Goal: Information Seeking & Learning: Check status

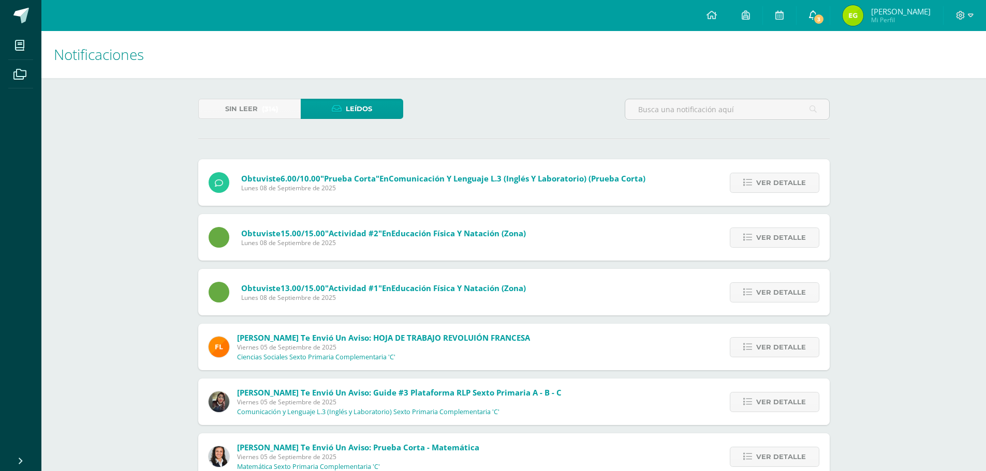
click at [824, 16] on span "3" at bounding box center [818, 18] width 11 height 11
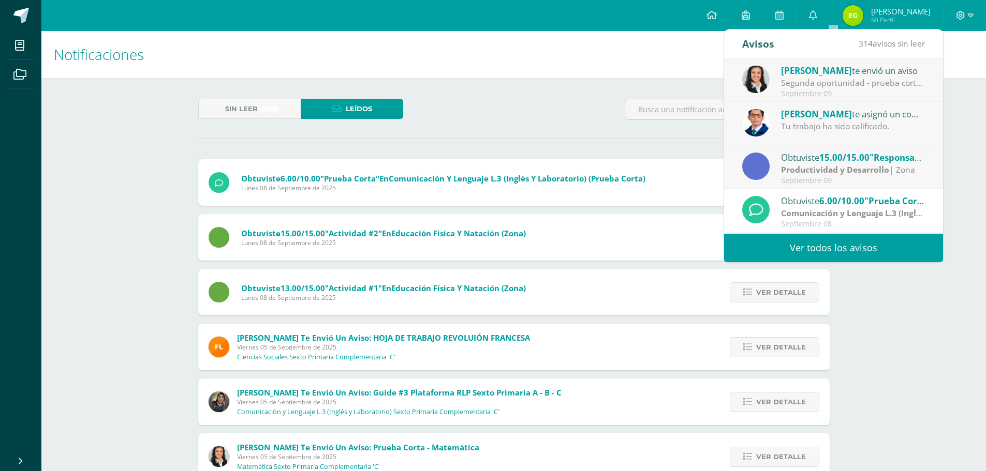
click at [850, 85] on div "Segunda oportunidad - prueba corta: Estimado alumno Recuerda que para esta eval…" at bounding box center [853, 83] width 144 height 12
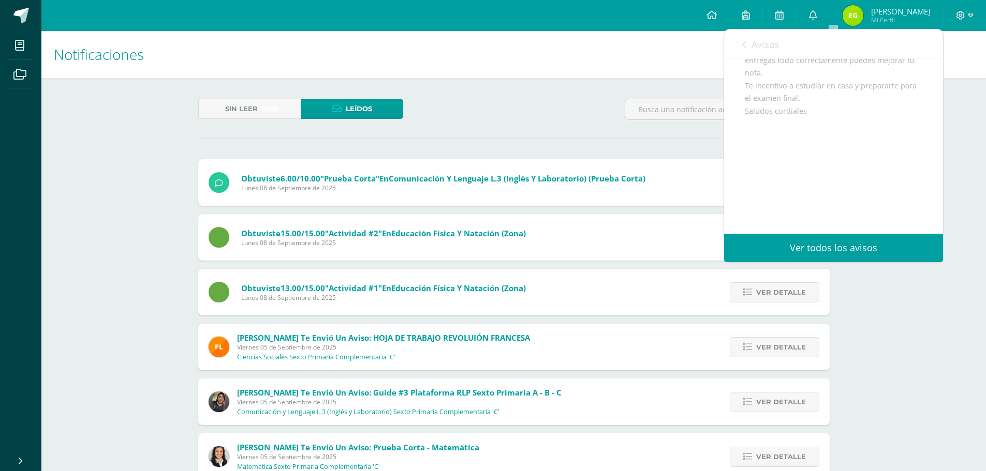
scroll to position [221, 0]
click at [742, 46] on icon at bounding box center [744, 44] width 4 height 8
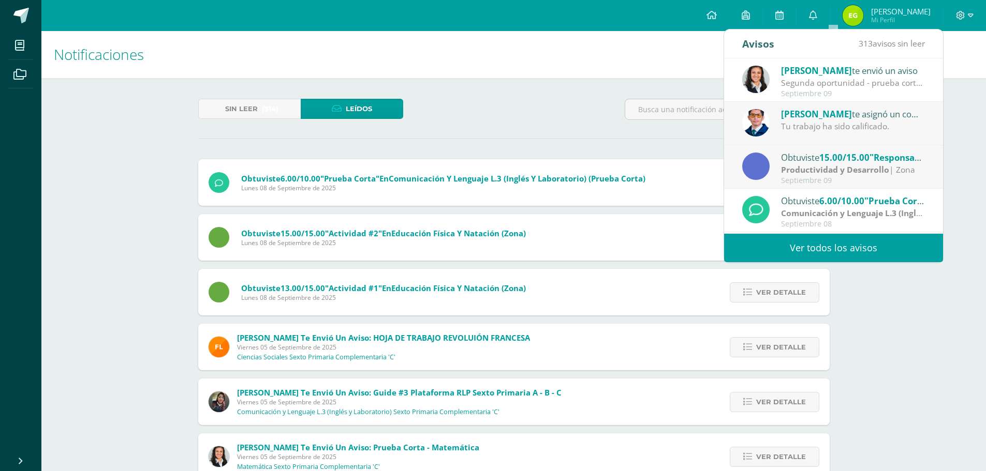
click at [802, 118] on span "[PERSON_NAME]" at bounding box center [816, 114] width 71 height 12
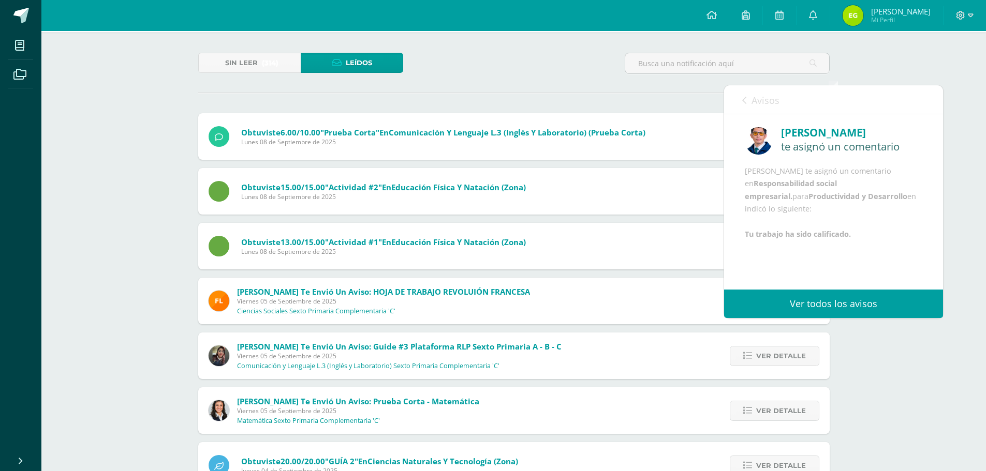
scroll to position [0, 0]
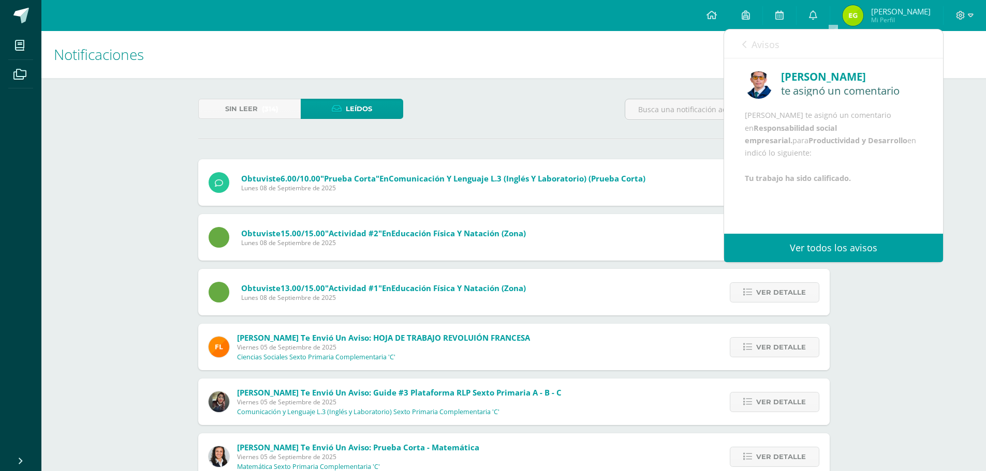
click at [741, 46] on div "Avisos 312 avisos sin leer Avisos" at bounding box center [833, 43] width 219 height 29
click at [751, 44] on link "Avisos" at bounding box center [760, 43] width 37 height 29
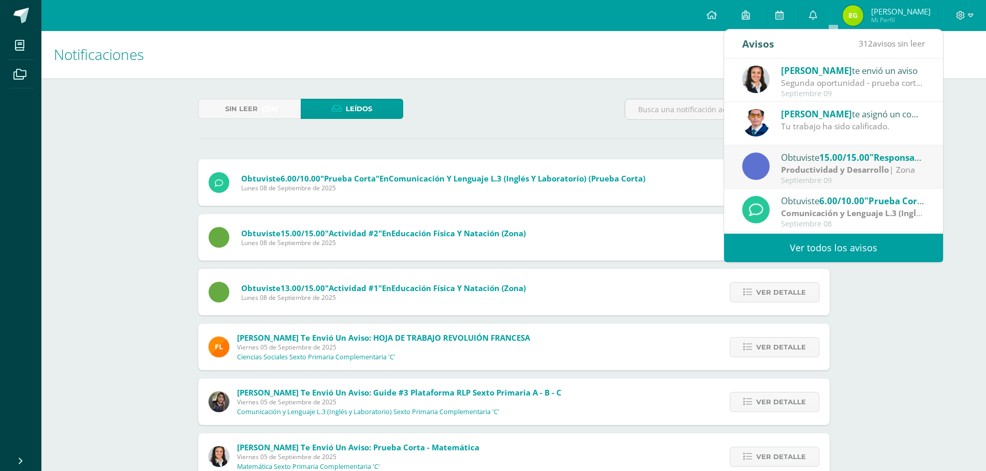
click at [801, 166] on strong "Productividad y Desarrollo" at bounding box center [835, 169] width 108 height 11
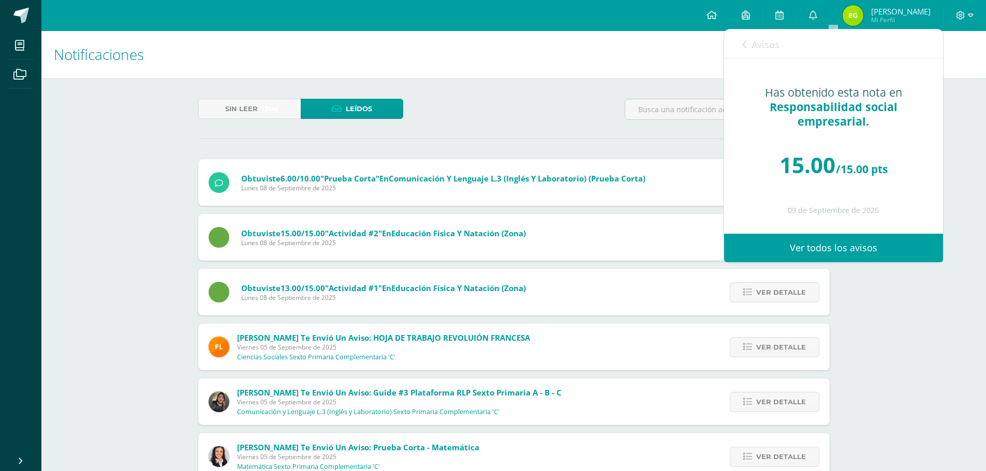
click at [754, 46] on span "Avisos" at bounding box center [765, 44] width 28 height 12
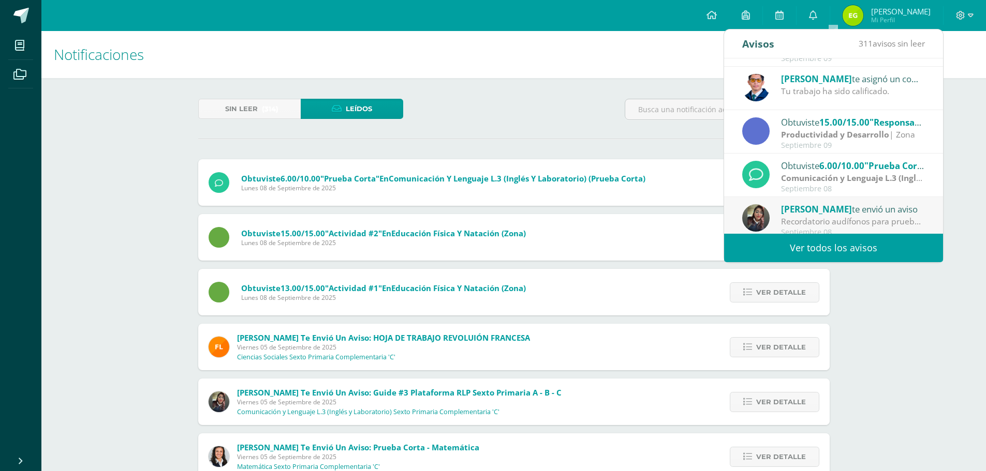
scroll to position [52, 0]
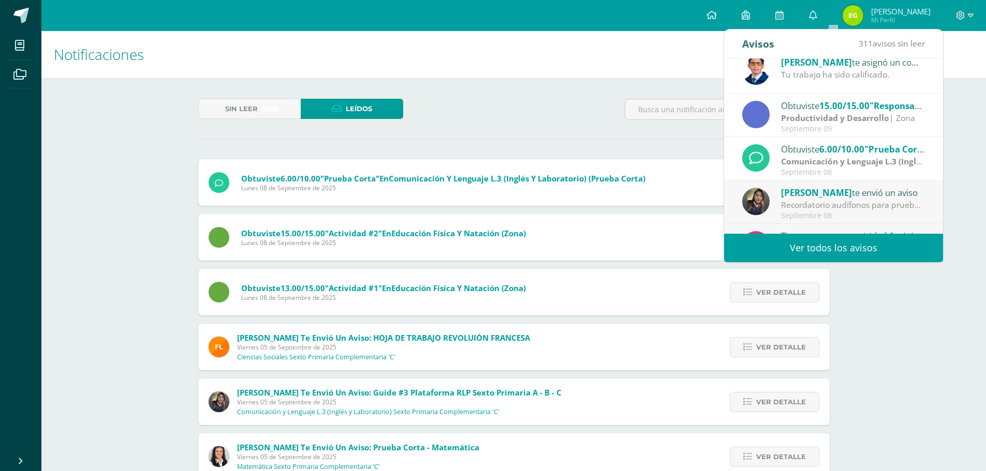
click at [809, 149] on div "Obtuviste 6.00/10.00 "Prueba Corta" en Comunicación y Lenguaje L.3 (Inglés y La…" at bounding box center [853, 148] width 144 height 13
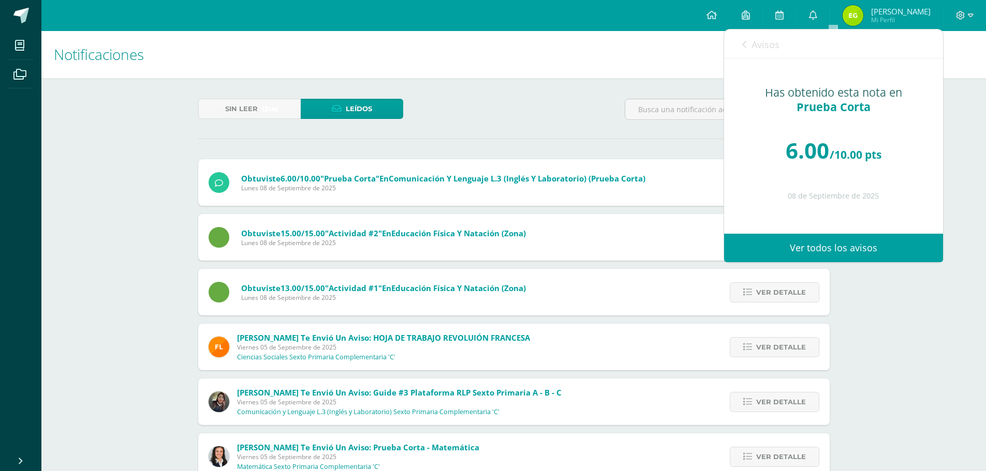
click at [754, 42] on span "Avisos" at bounding box center [765, 44] width 28 height 12
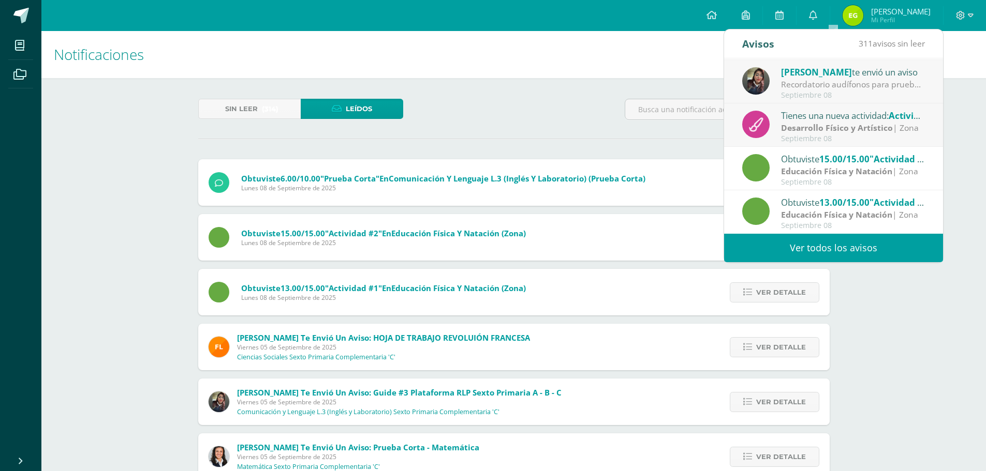
scroll to position [0, 0]
